Goal: Task Accomplishment & Management: Use online tool/utility

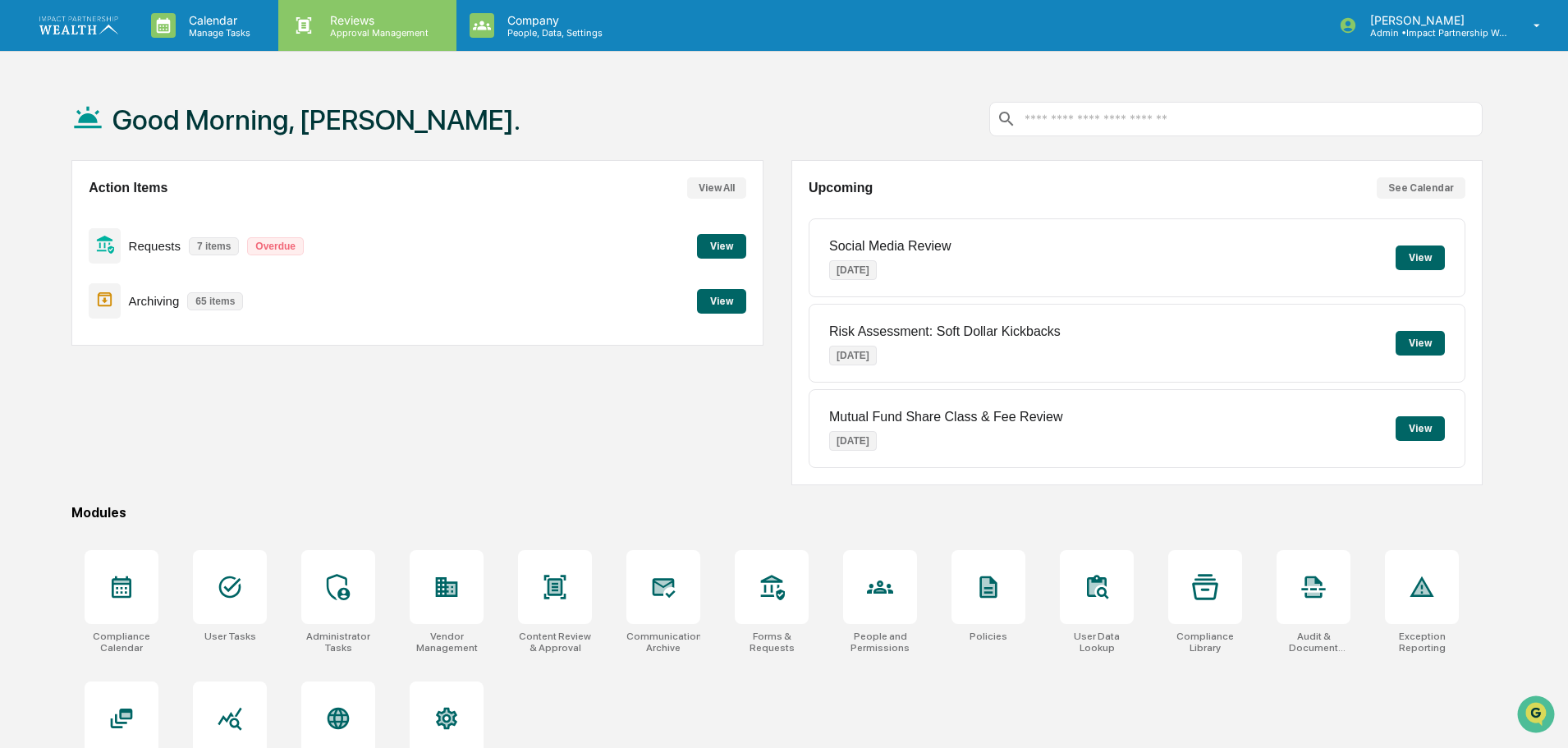
click at [338, 15] on p "Reviews" at bounding box center [376, 20] width 120 height 14
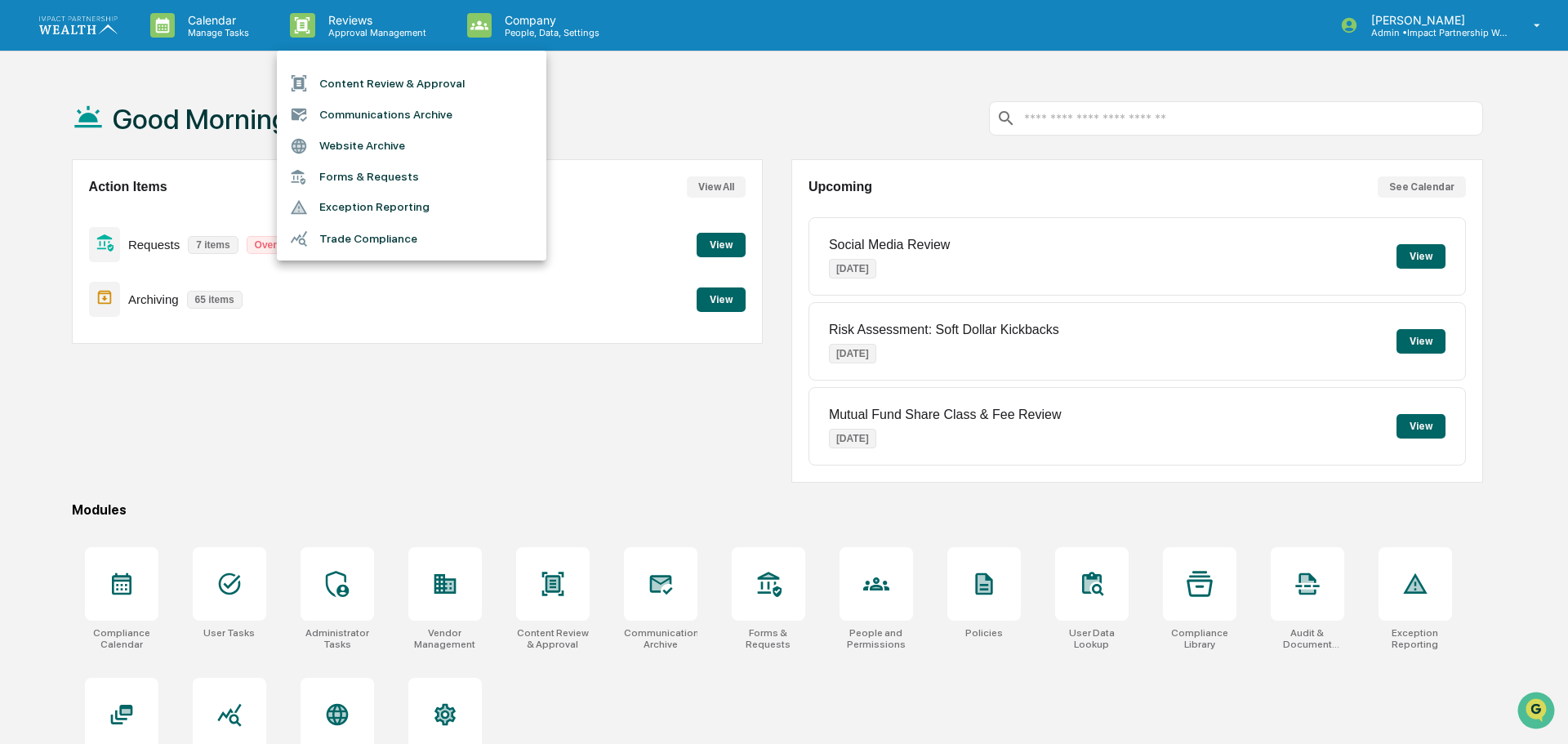
click at [352, 85] on li "Content Review & Approval" at bounding box center [411, 83] width 270 height 31
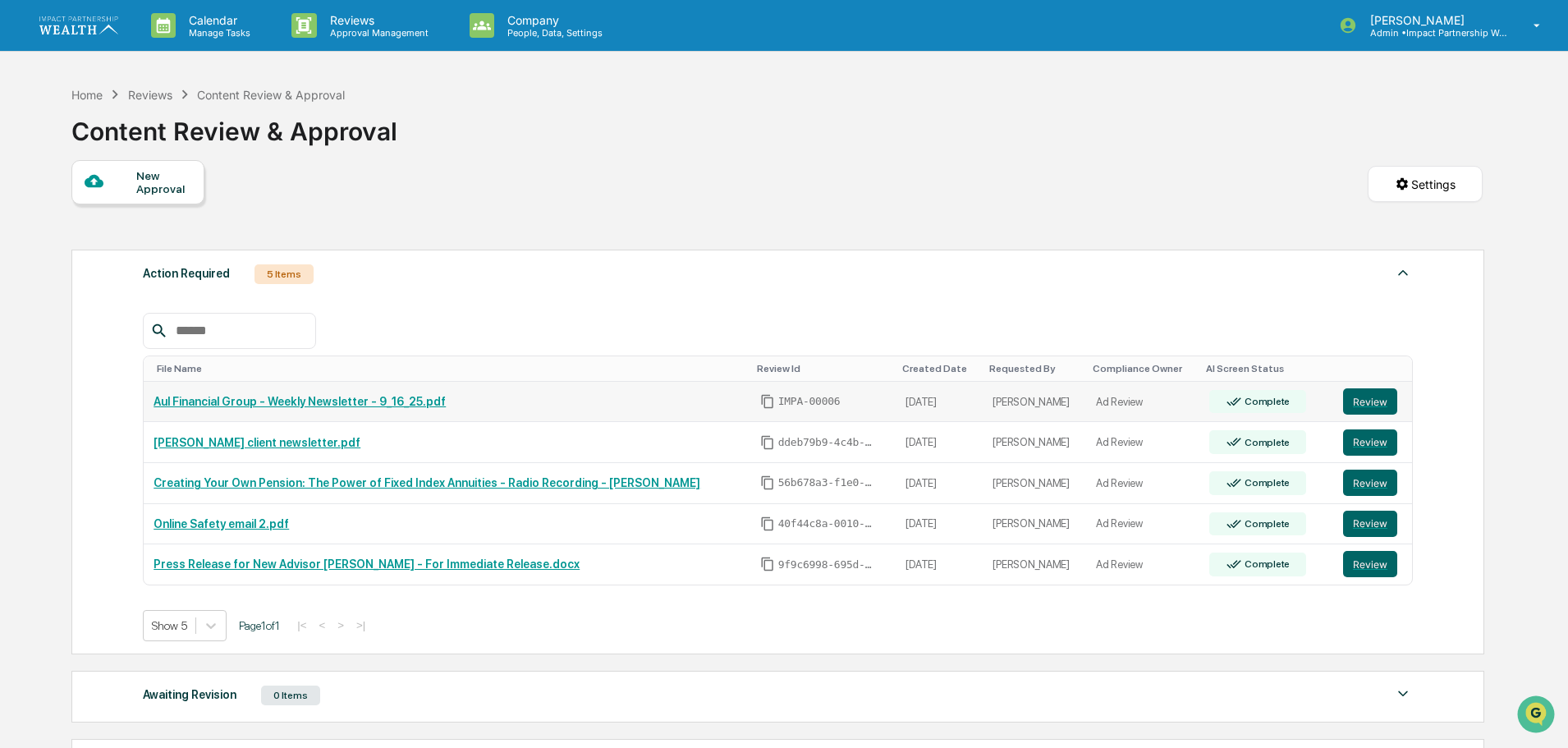
click at [342, 402] on link "Aul Financial Group - Weekly Newsletter - 9_16_25.pdf" at bounding box center [300, 401] width 292 height 13
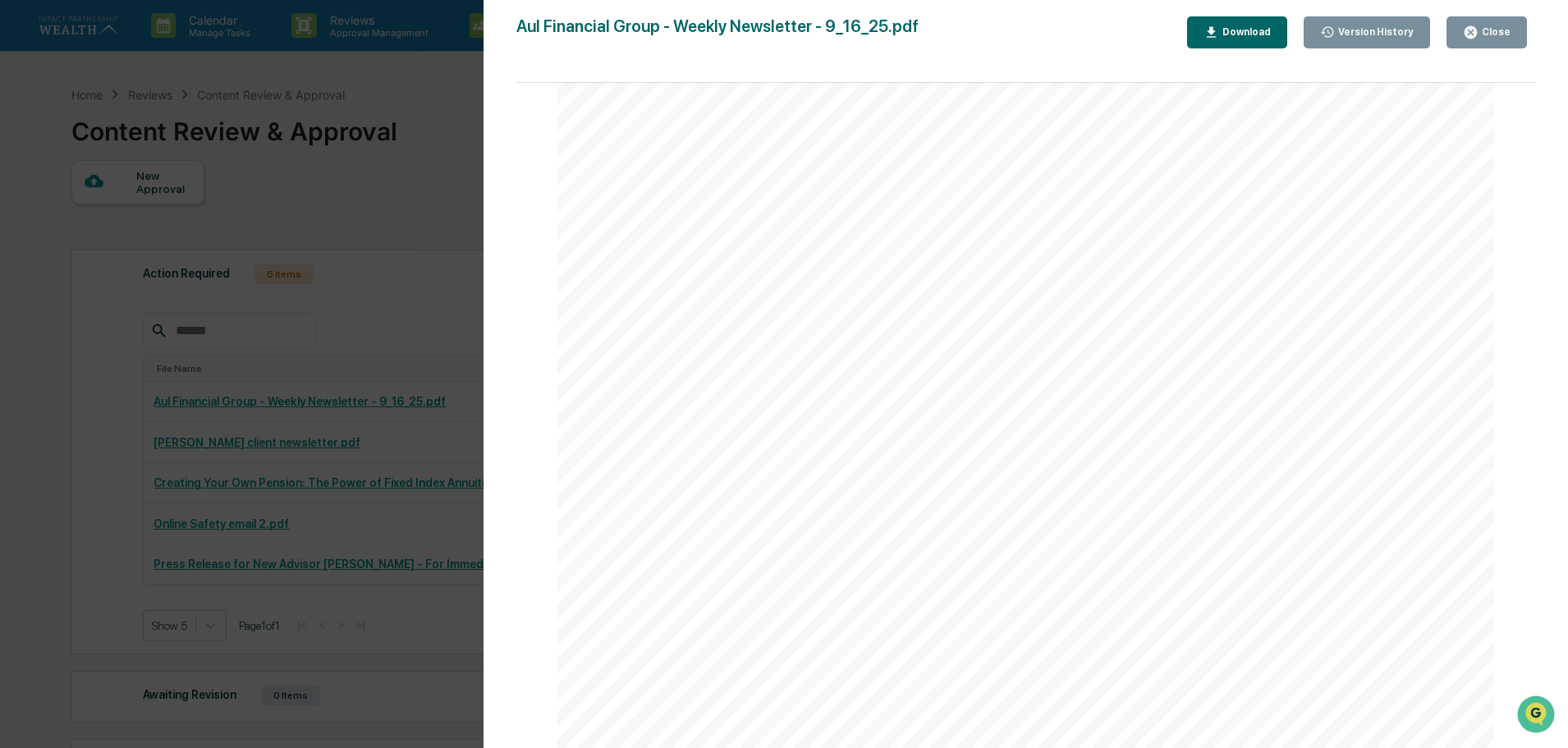
scroll to position [985, 0]
click at [396, 188] on div "Version History [DATE] 07:36 PM [PERSON_NAME] [PERSON_NAME] Financial Group - W…" at bounding box center [784, 374] width 1568 height 748
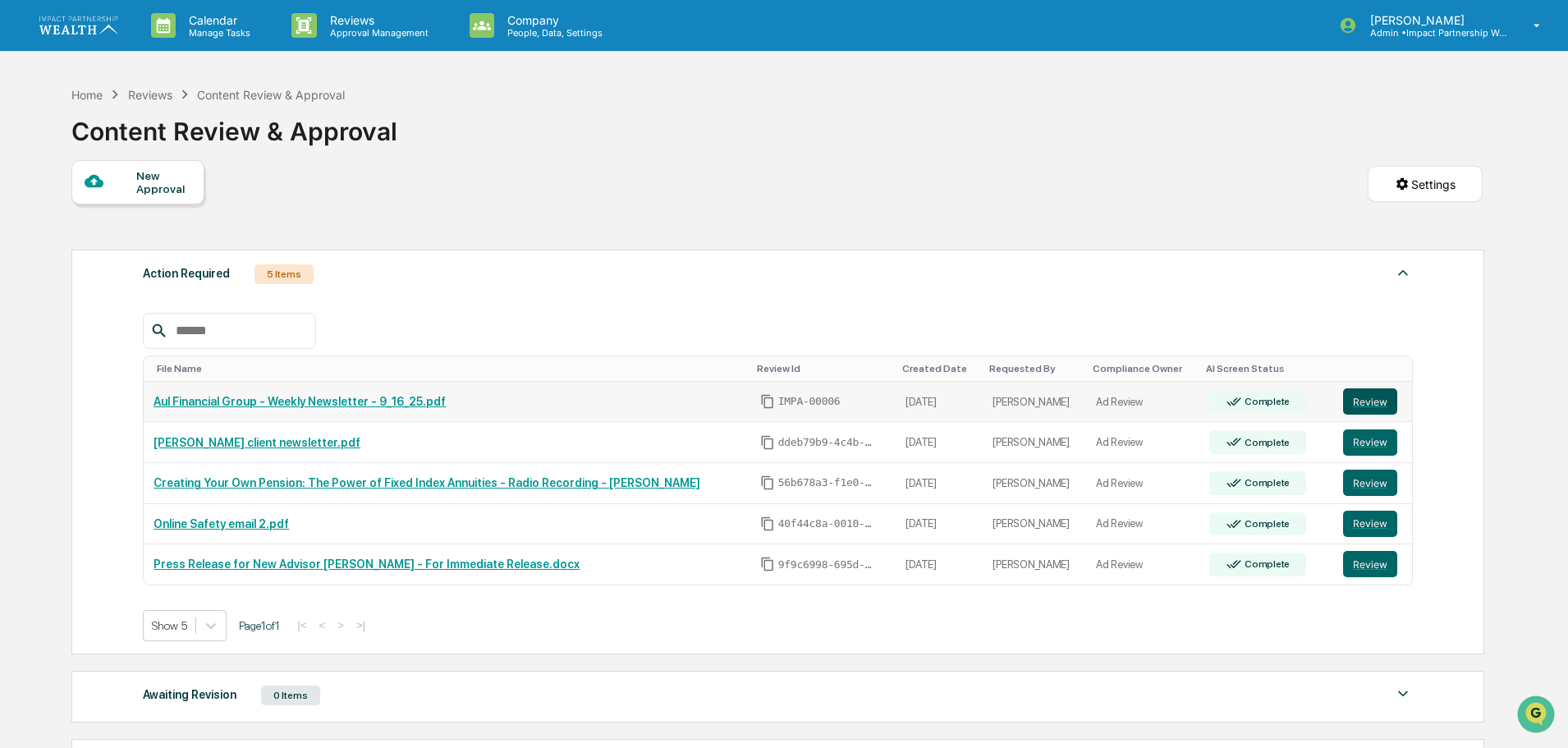
click at [1356, 399] on button "Review" at bounding box center [1370, 401] width 54 height 26
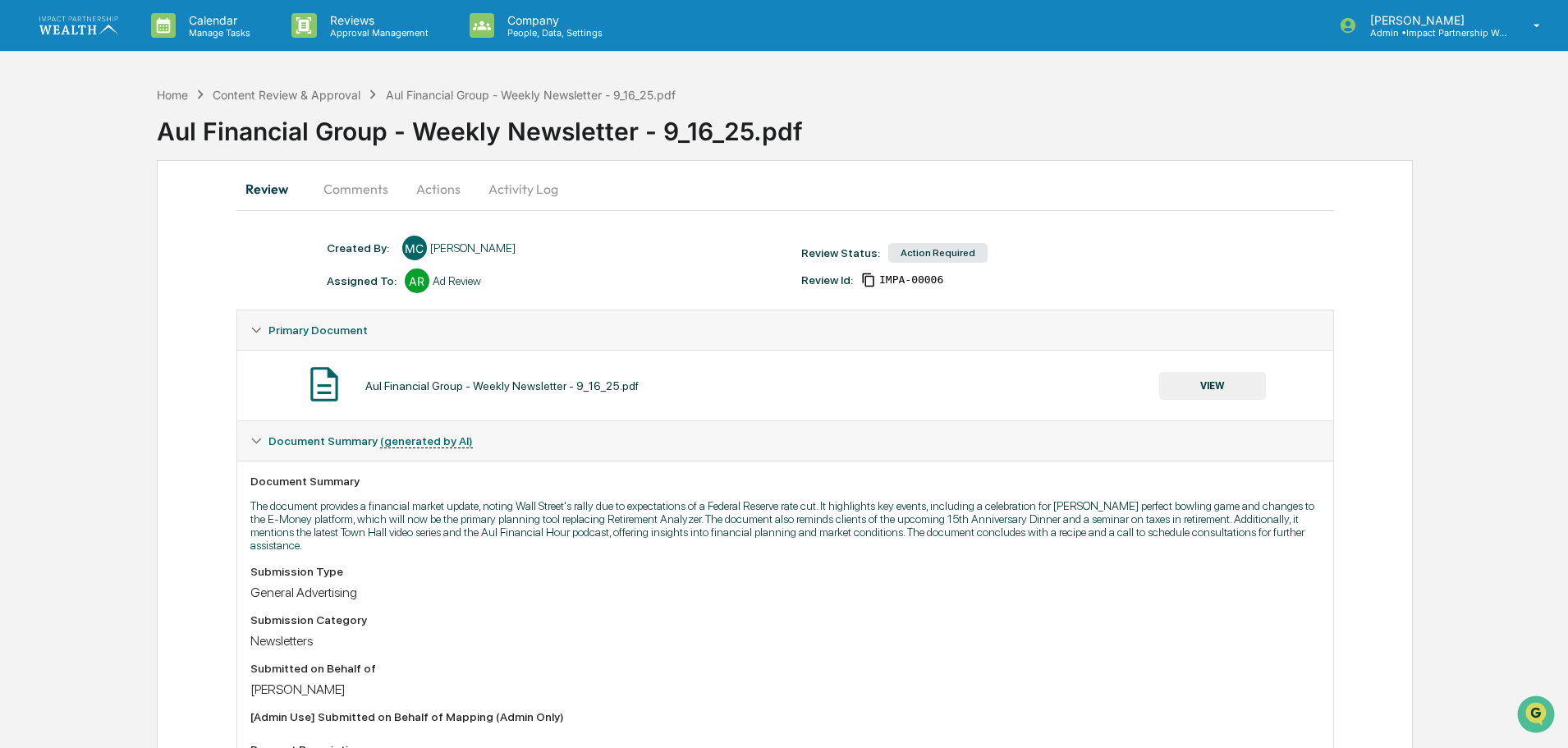
click at [336, 188] on button "Comments" at bounding box center [355, 188] width 91 height 39
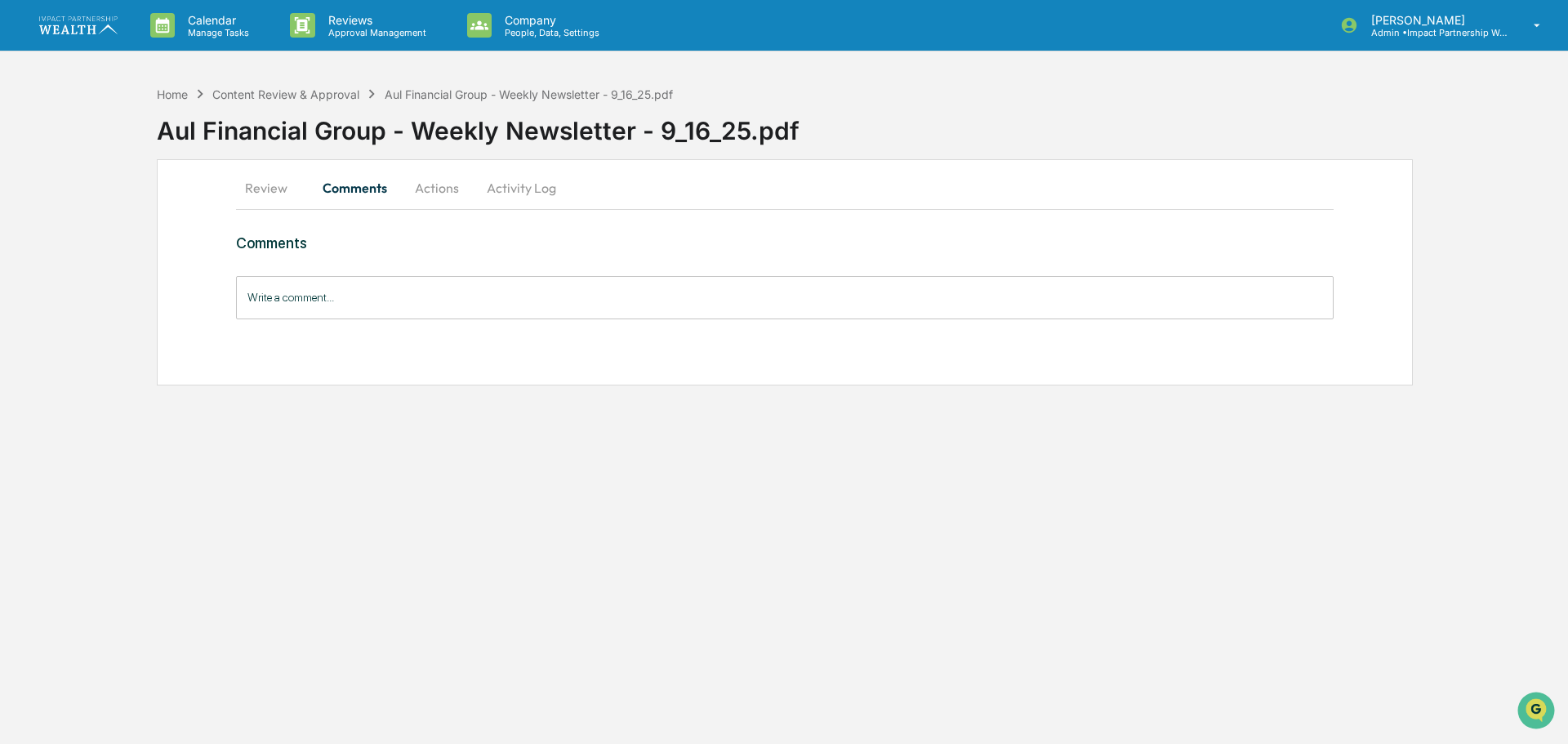
click at [437, 187] on button "Actions" at bounding box center [437, 187] width 74 height 39
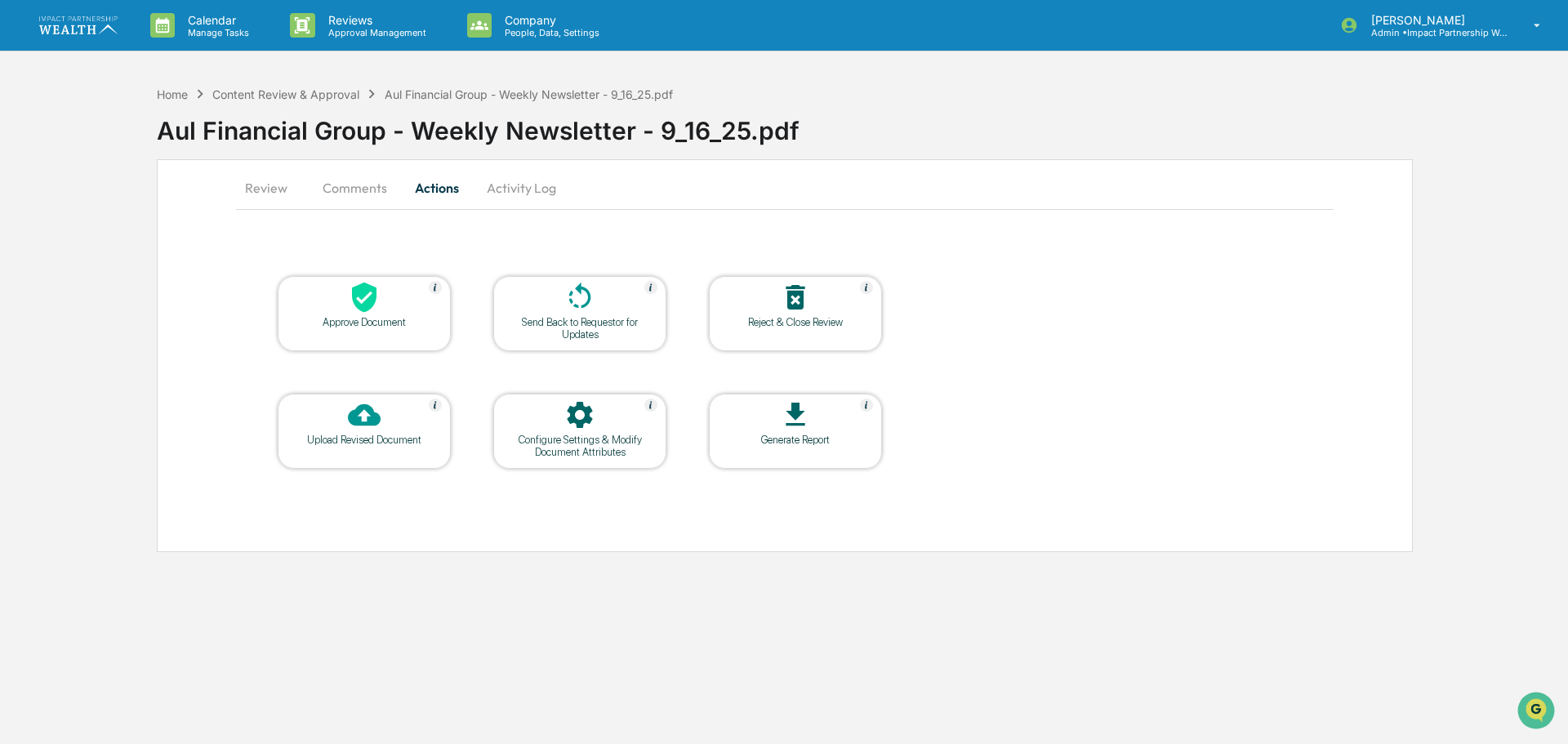
click at [517, 188] on button "Activity Log" at bounding box center [521, 187] width 95 height 39
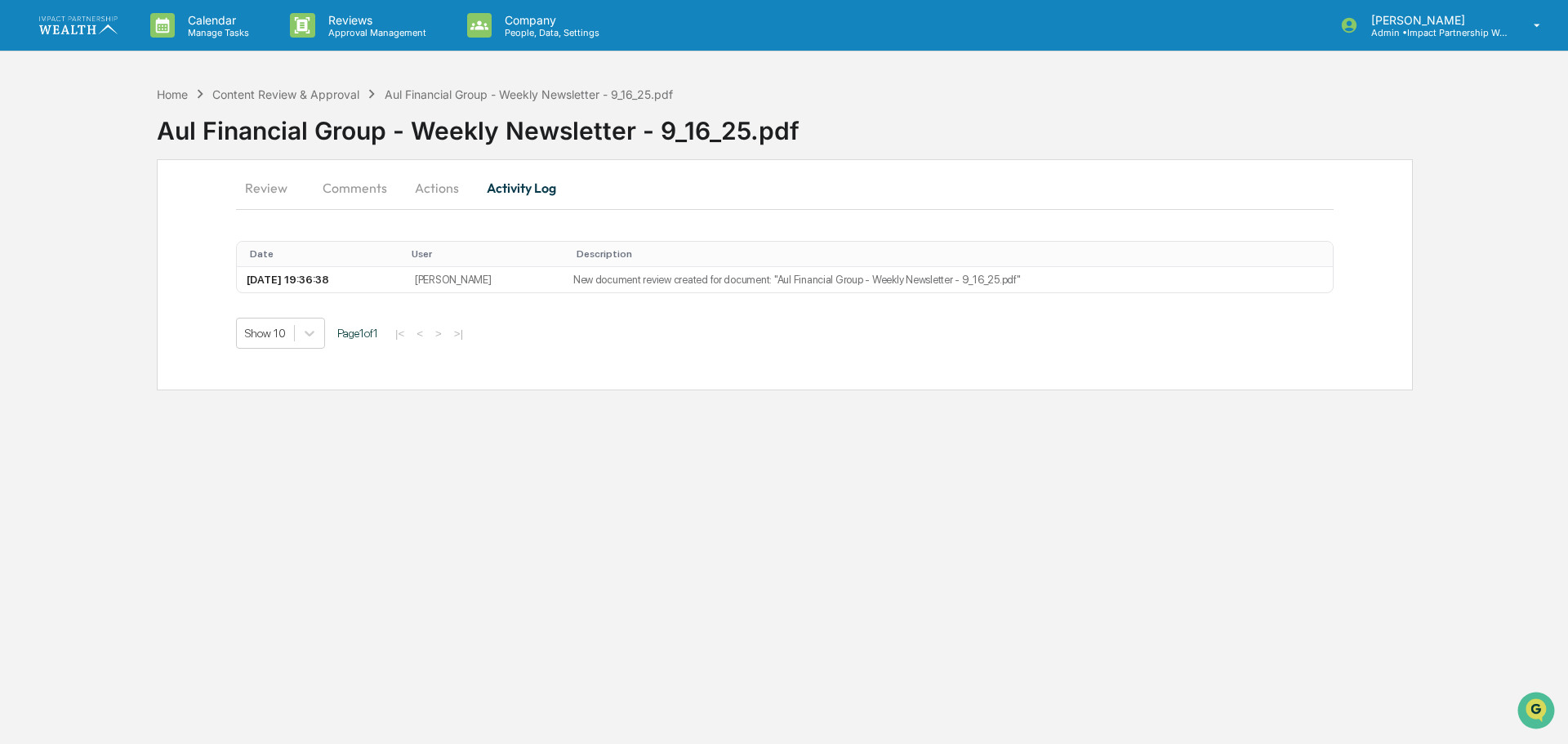
click at [275, 190] on button "Review" at bounding box center [272, 187] width 74 height 39
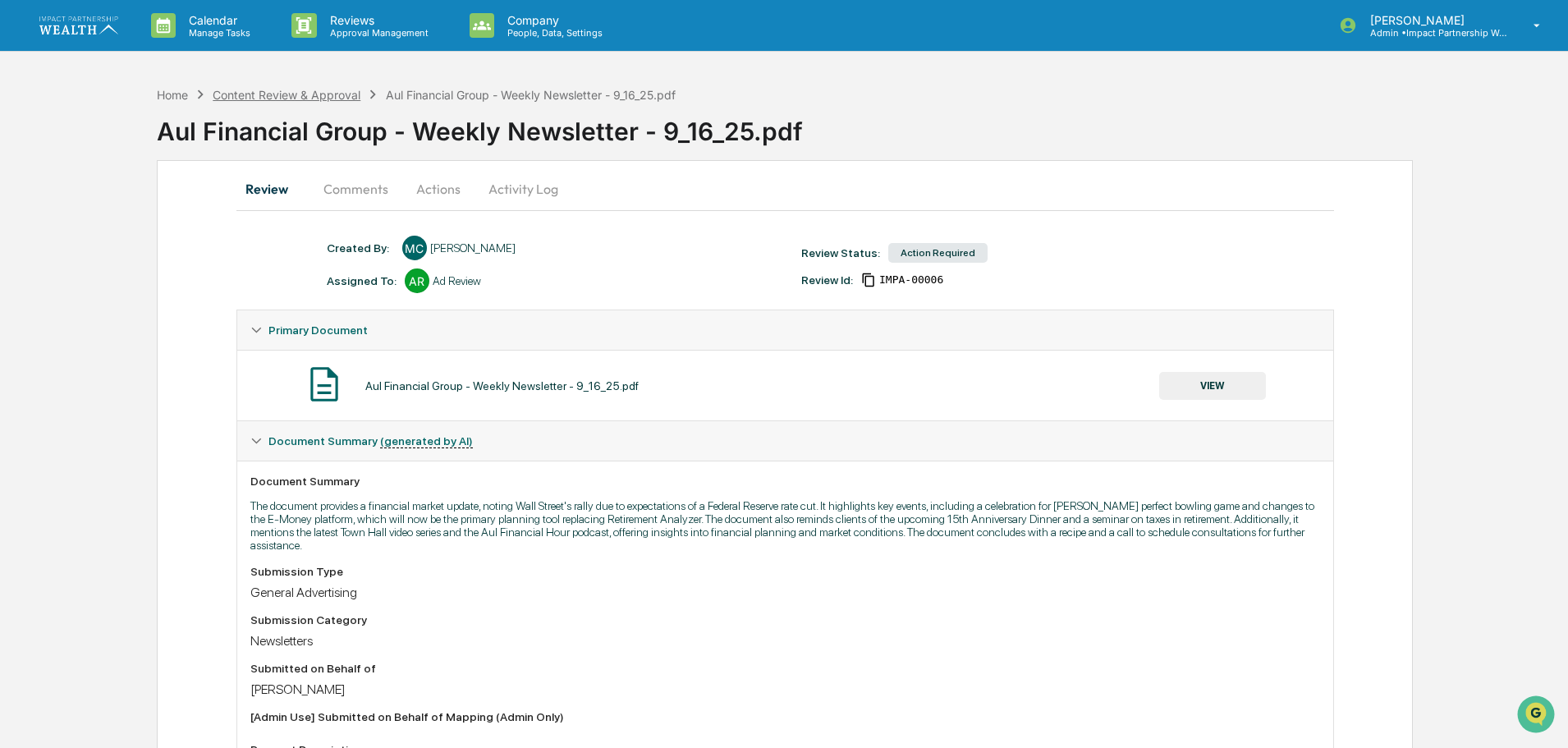
click at [324, 98] on div "Content Review & Approval" at bounding box center [286, 94] width 148 height 14
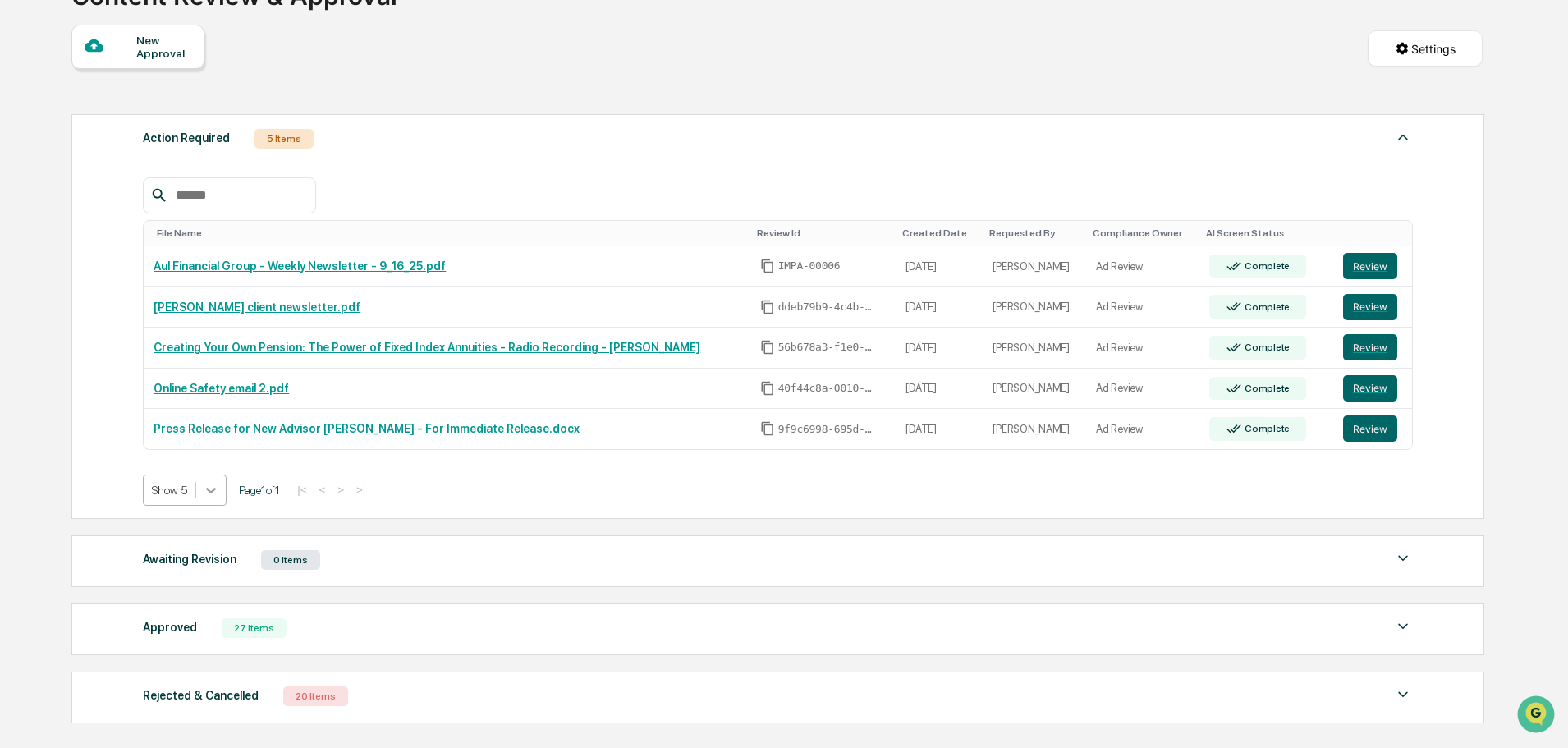
scroll to position [164, 0]
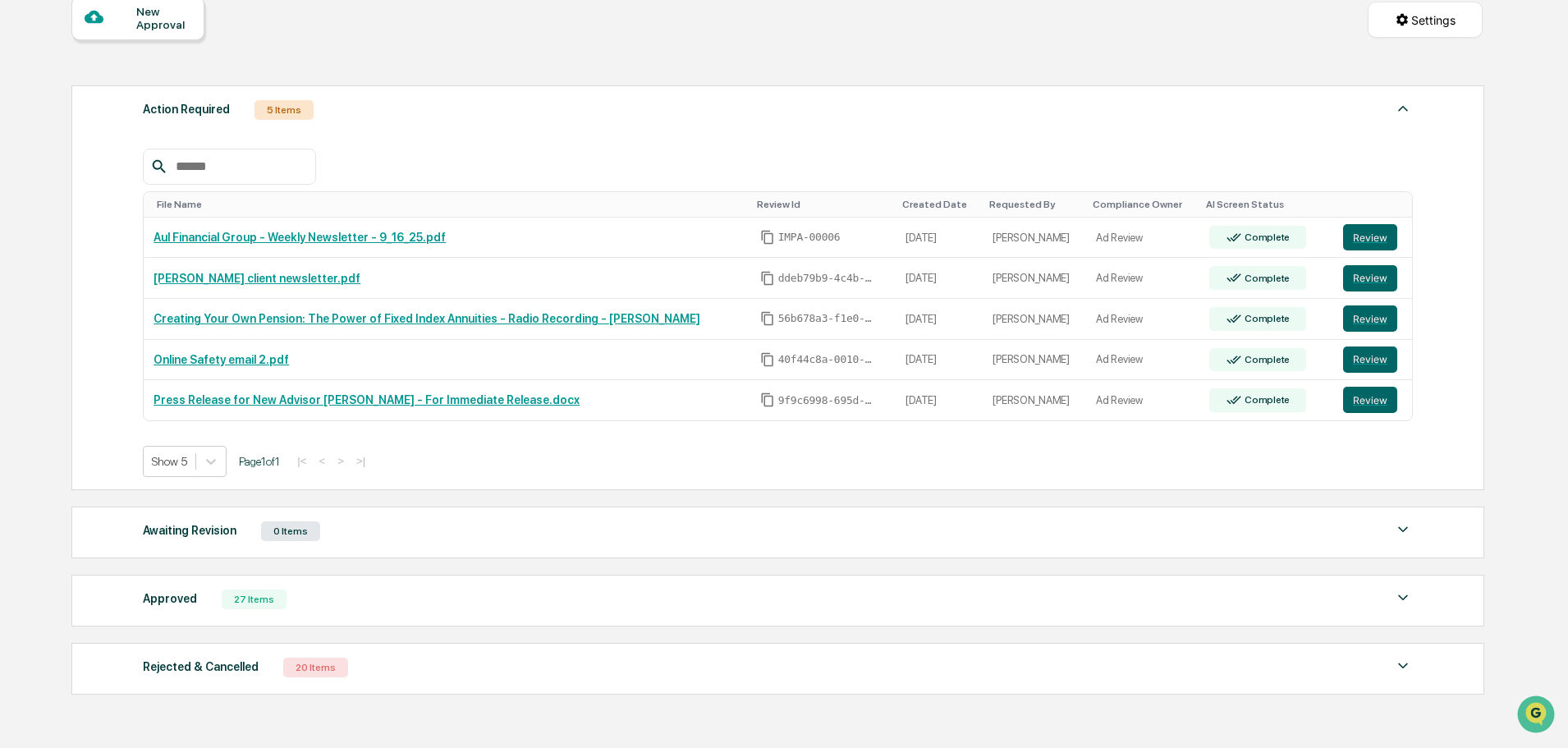
click at [249, 598] on div "27 Items" at bounding box center [254, 599] width 65 height 20
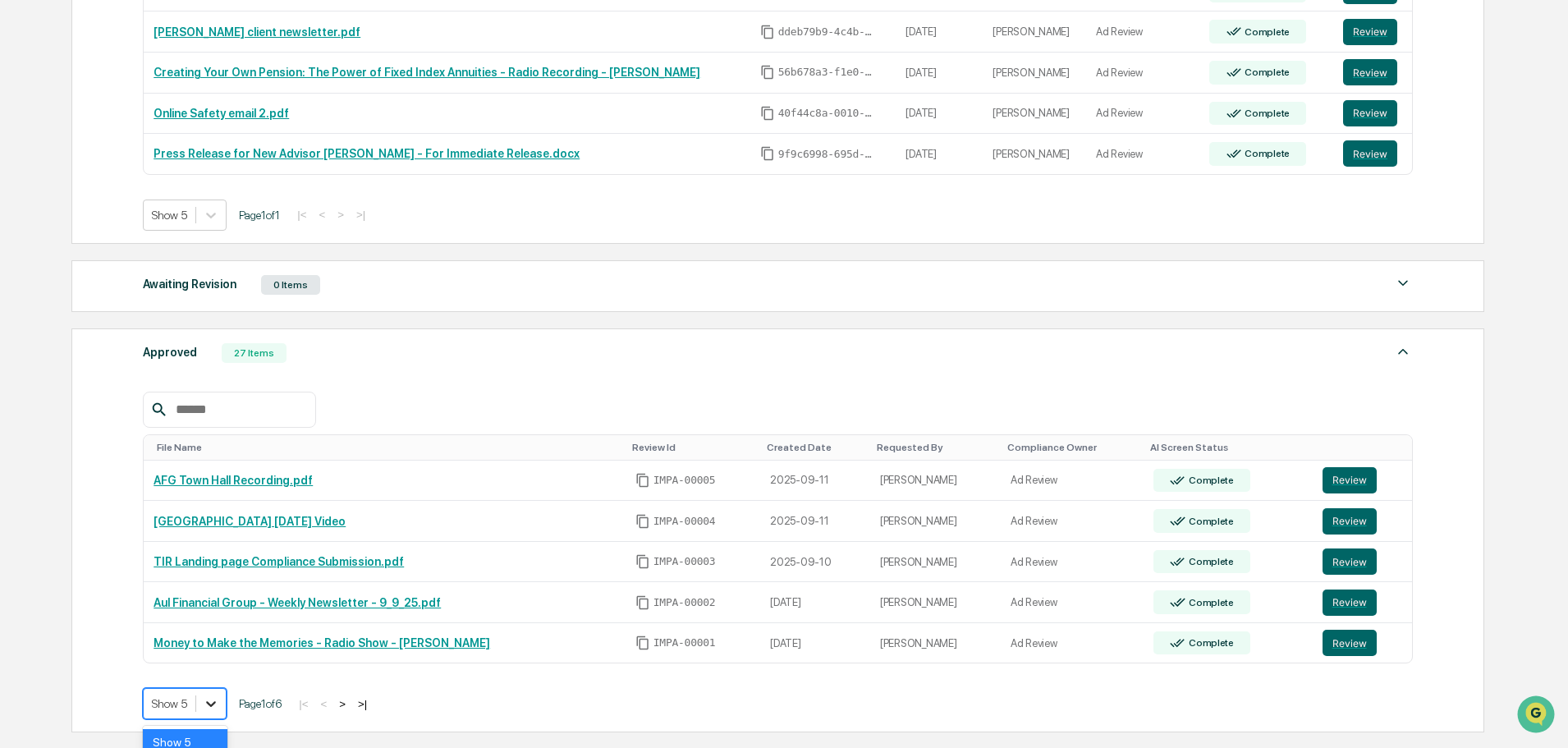
scroll to position [532, 0]
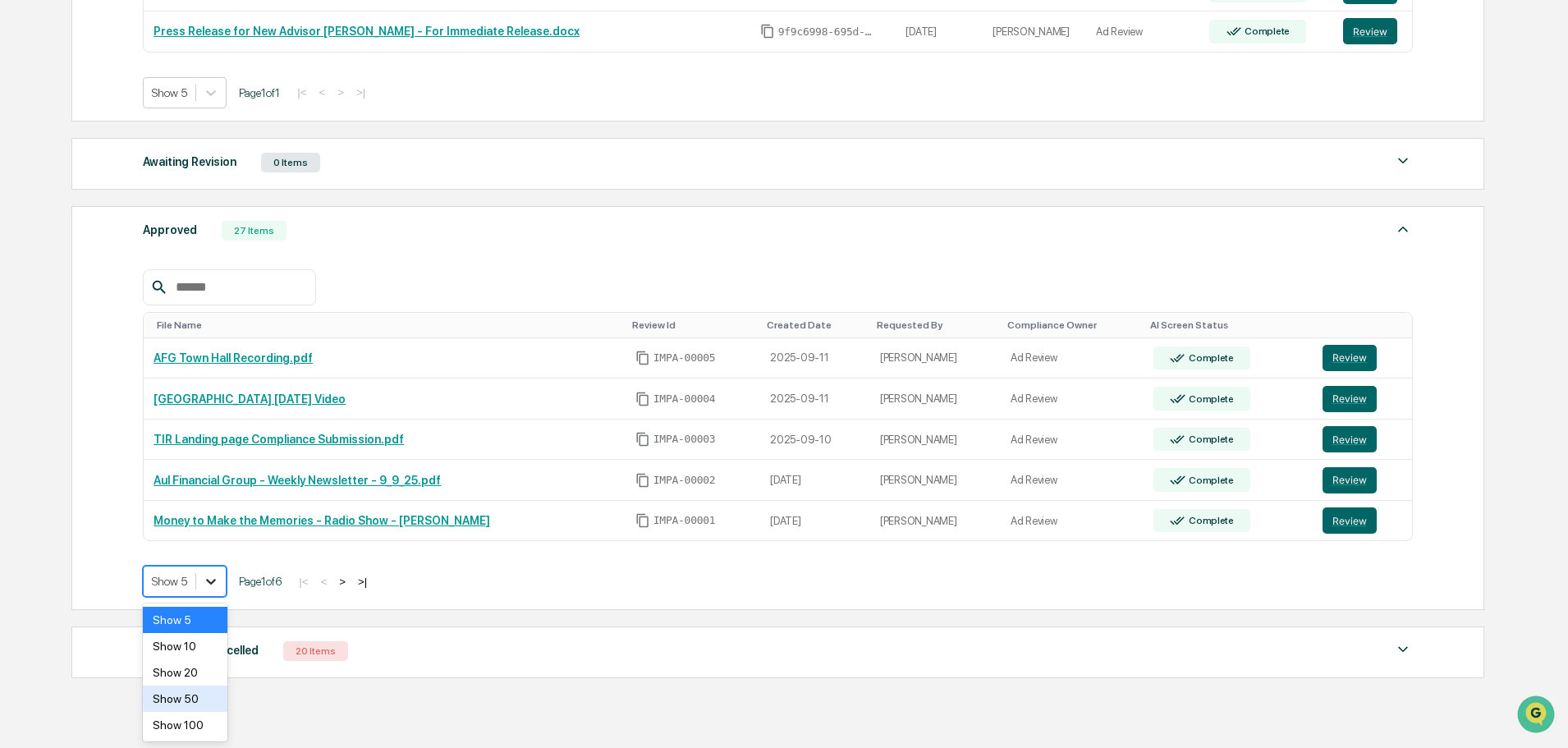
click at [217, 698] on body "Calendar Manage Tasks Reviews Approval Management Company People, Data, Setting…" at bounding box center [784, 148] width 1568 height 1360
click at [207, 695] on div "Show 50" at bounding box center [185, 698] width 85 height 26
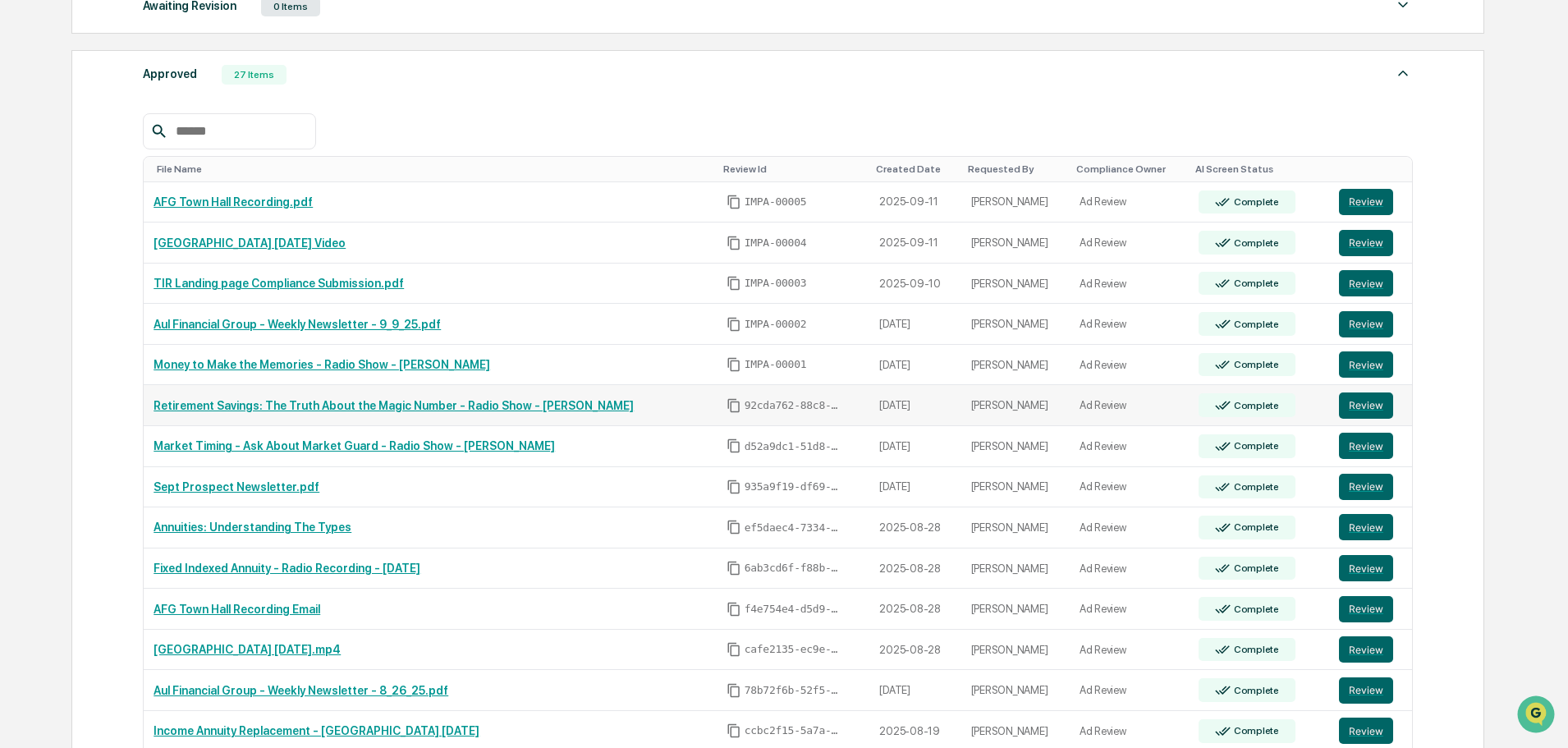
scroll to position [697, 0]
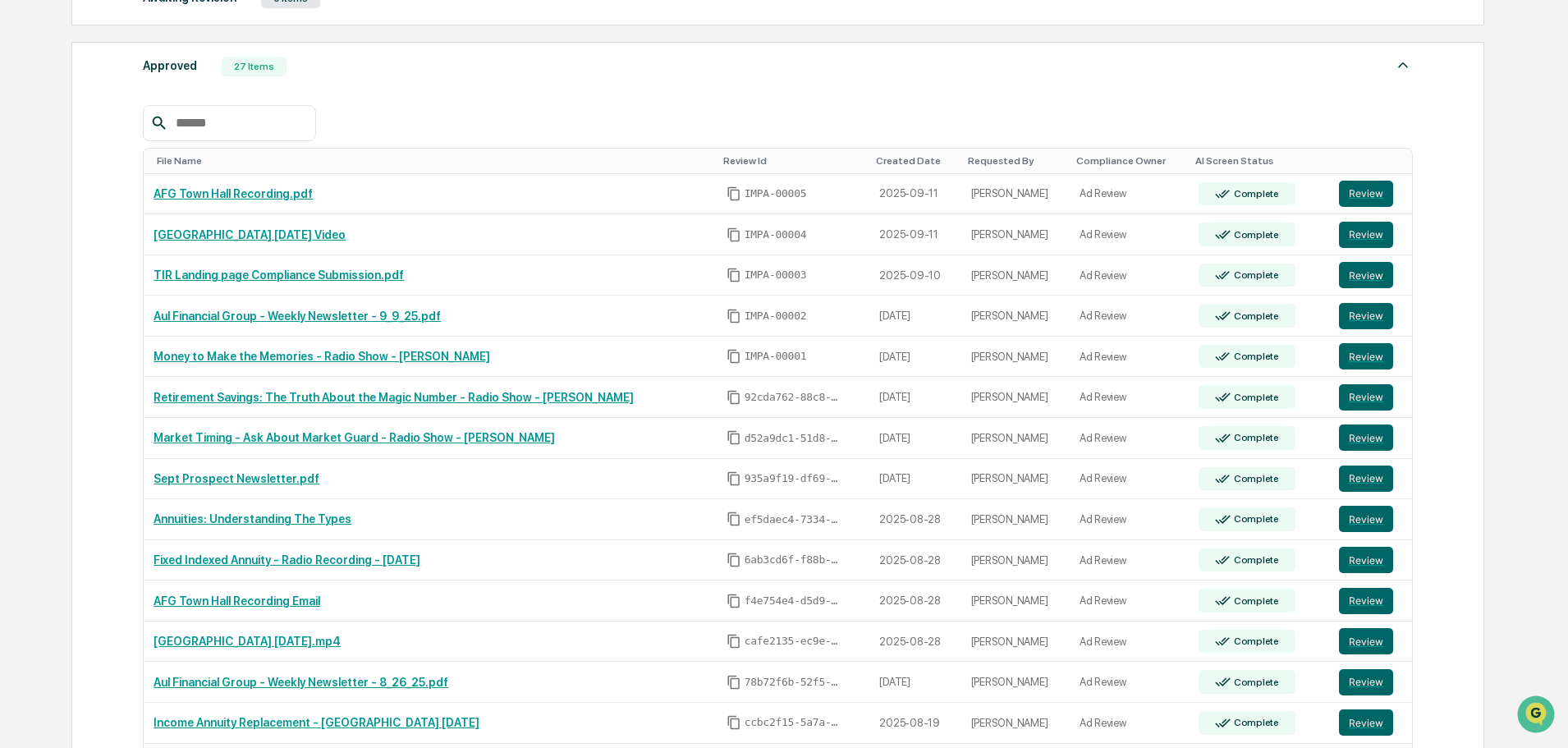
click at [257, 126] on input "text" at bounding box center [239, 122] width 139 height 21
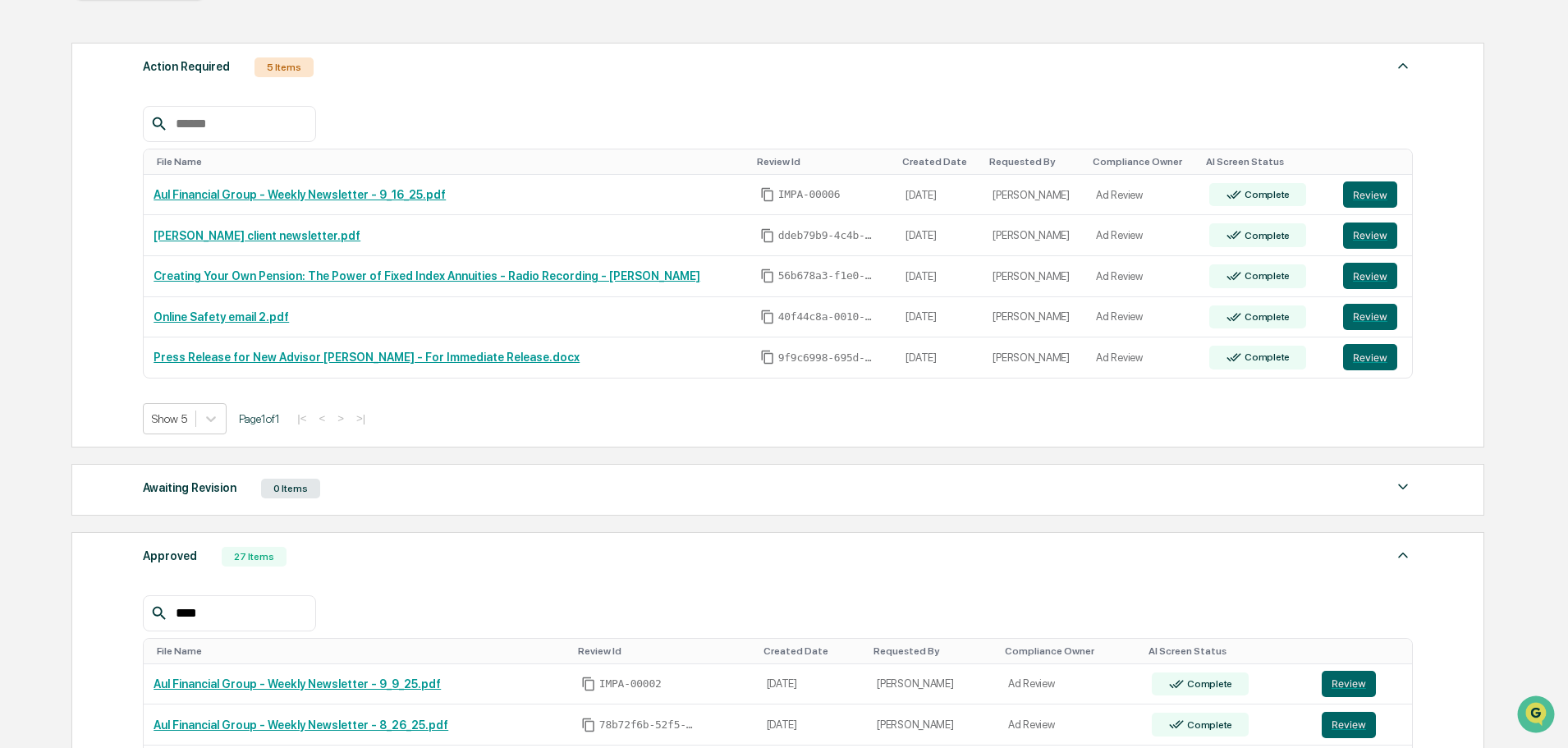
scroll to position [203, 0]
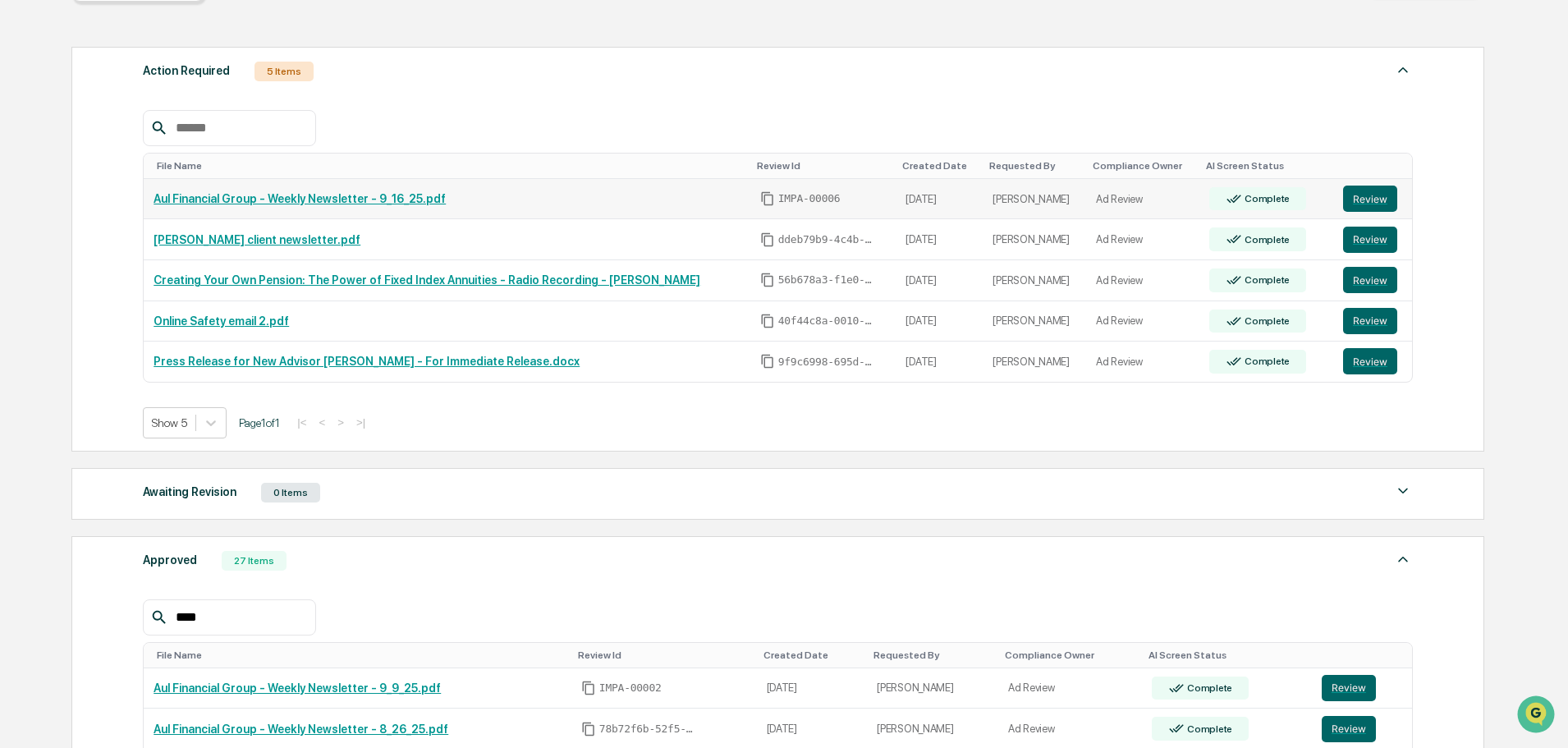
type input "****"
click at [323, 199] on link "Aul Financial Group - Weekly Newsletter - 9_16_25.pdf" at bounding box center [300, 198] width 292 height 13
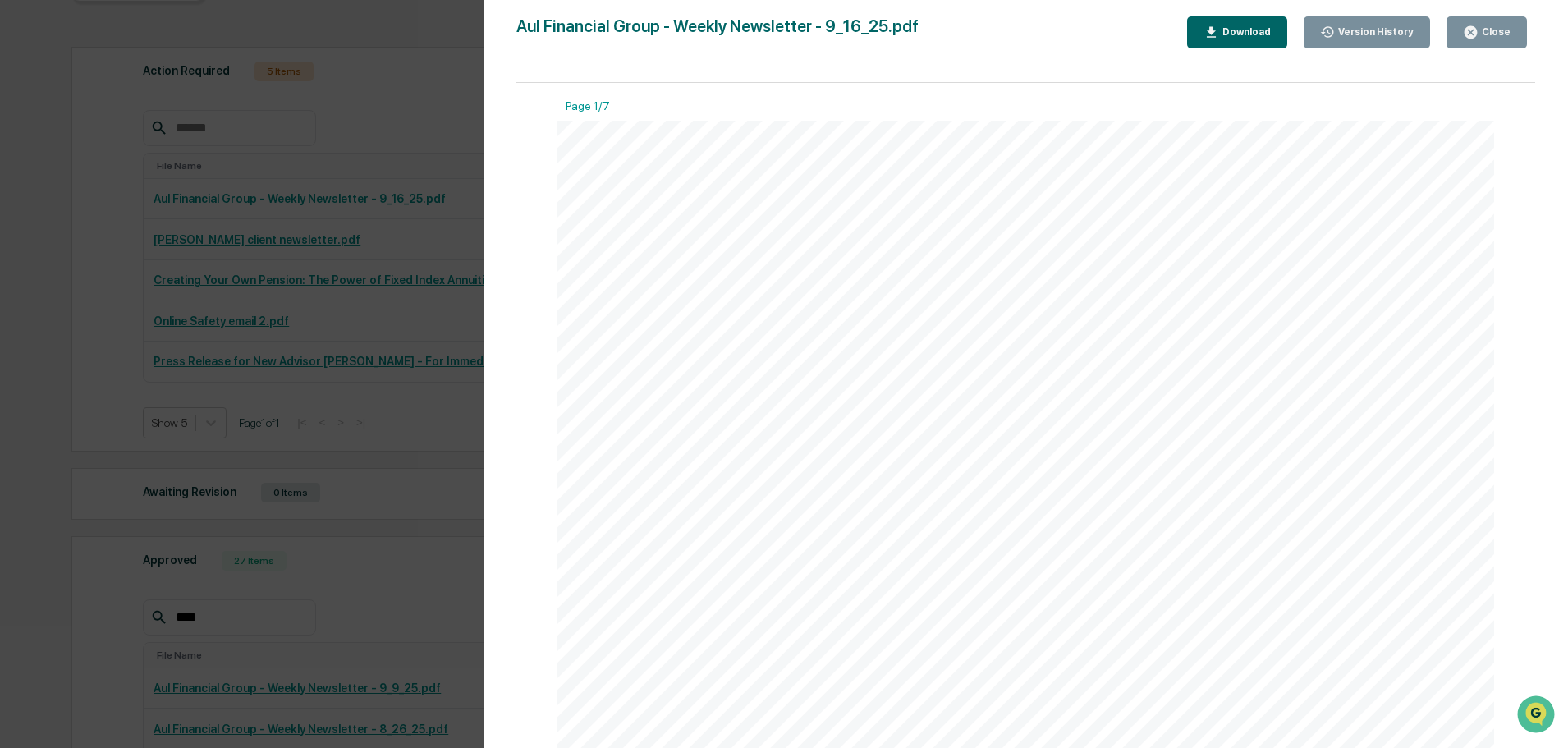
click at [1482, 38] on div "Close" at bounding box center [1487, 32] width 48 height 15
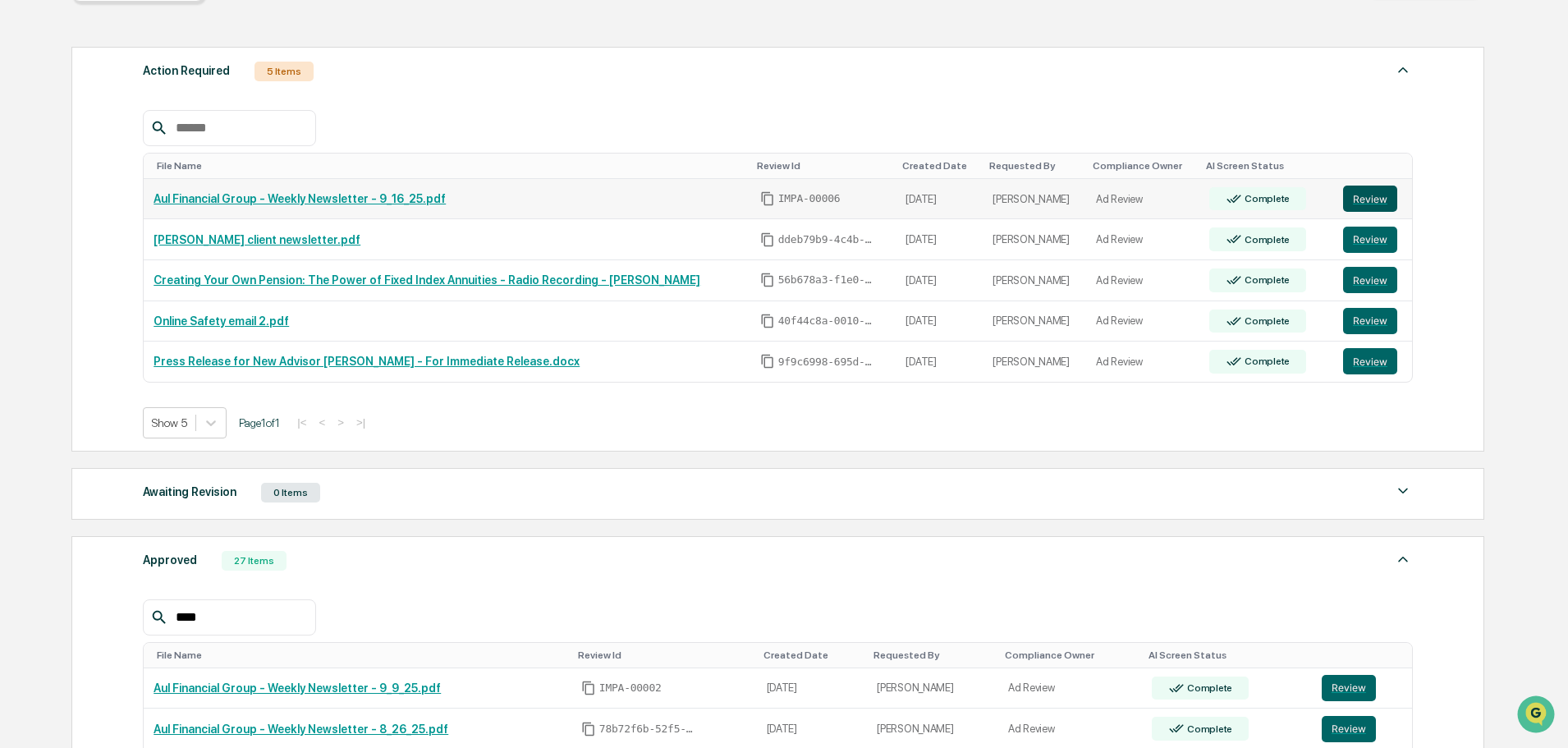
click at [1359, 205] on button "Review" at bounding box center [1370, 198] width 54 height 26
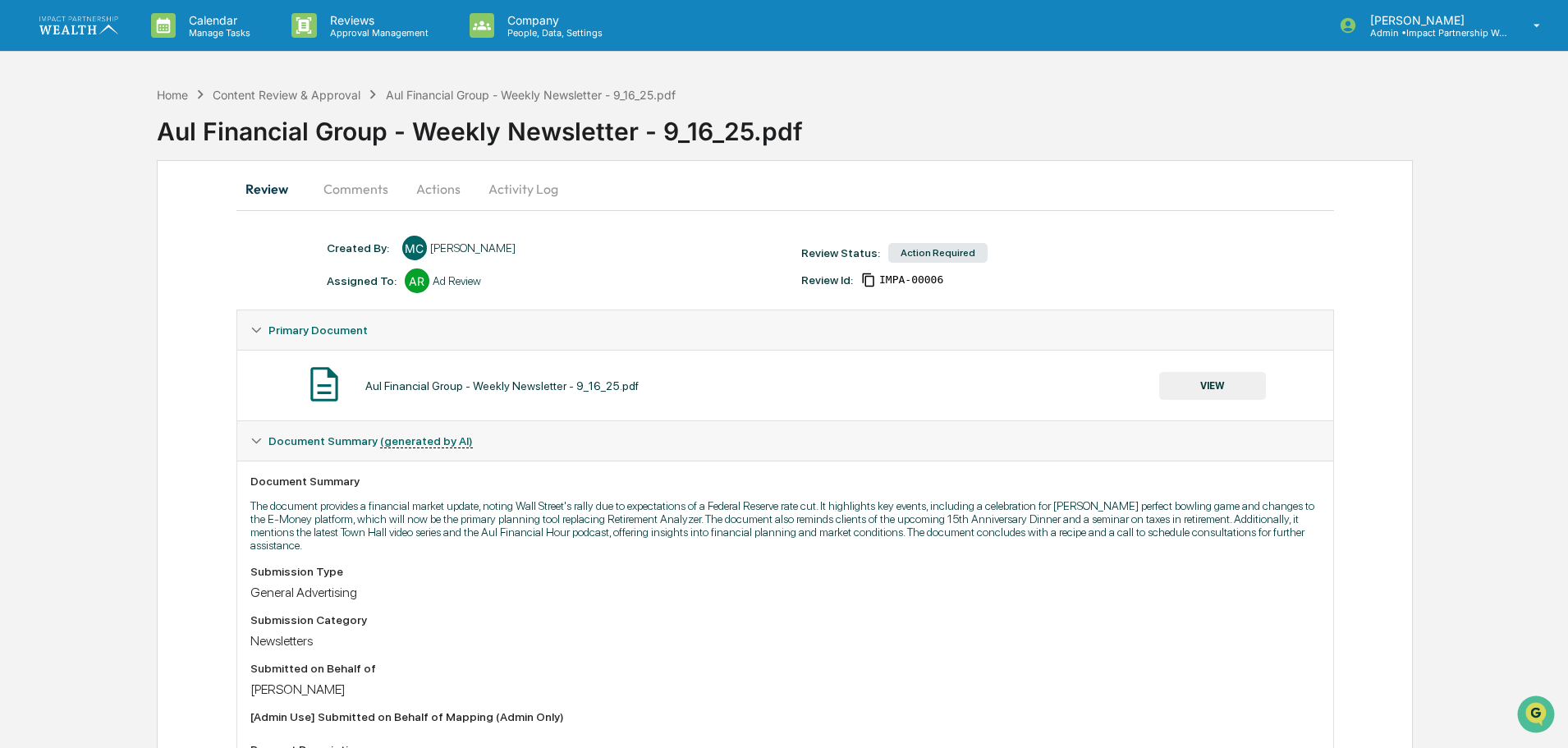
click at [431, 186] on button "Actions" at bounding box center [438, 188] width 74 height 39
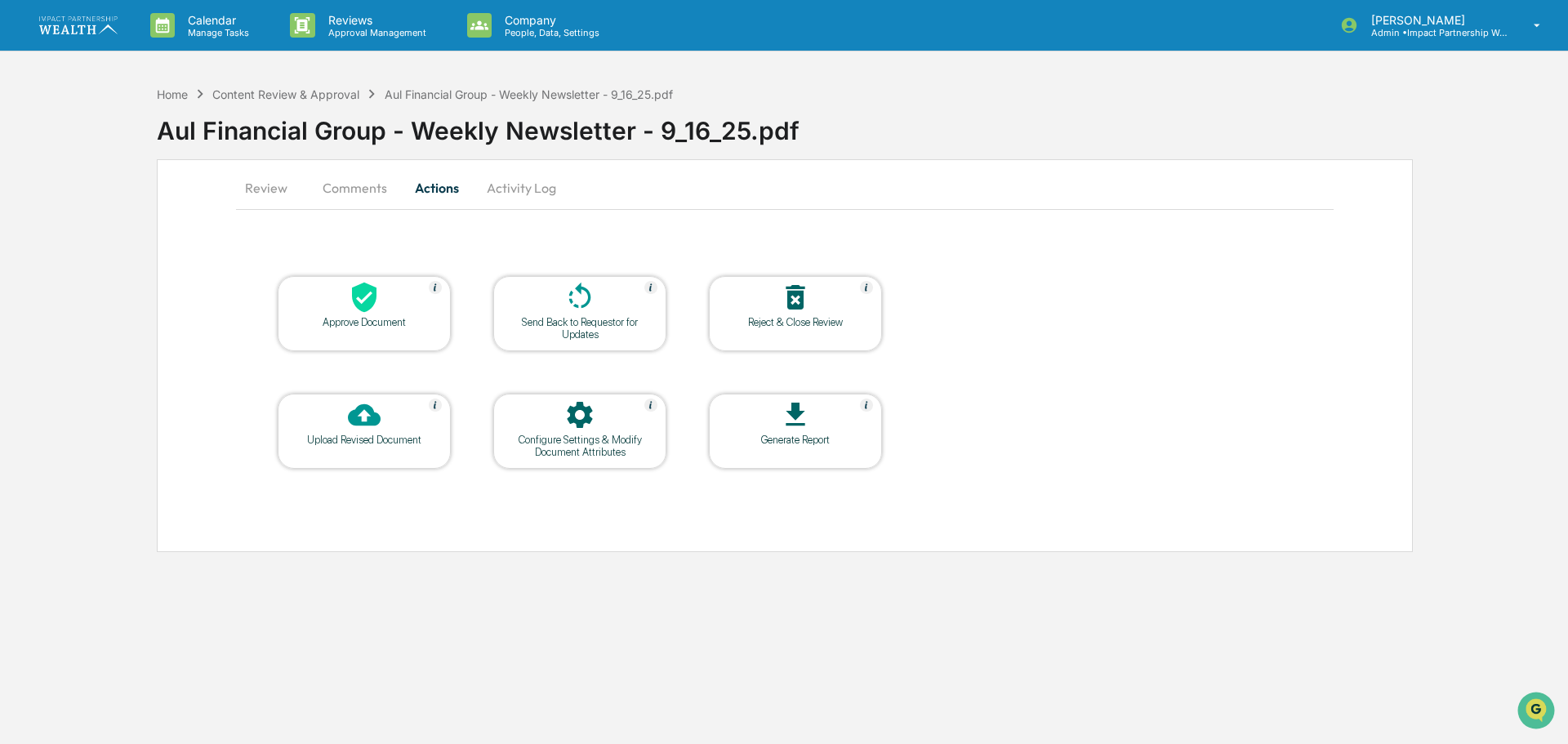
click at [504, 187] on button "Activity Log" at bounding box center [521, 187] width 95 height 39
